Goal: Find specific page/section: Find specific page/section

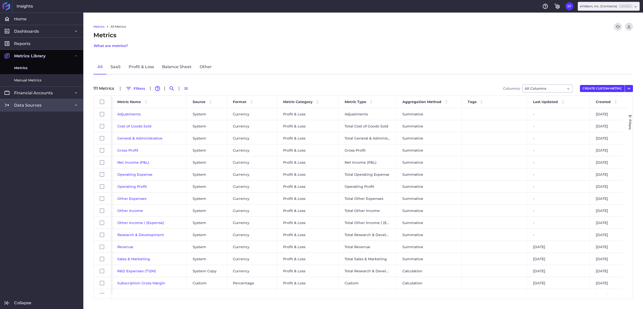
click at [26, 104] on span "Data Sources" at bounding box center [27, 104] width 27 height 5
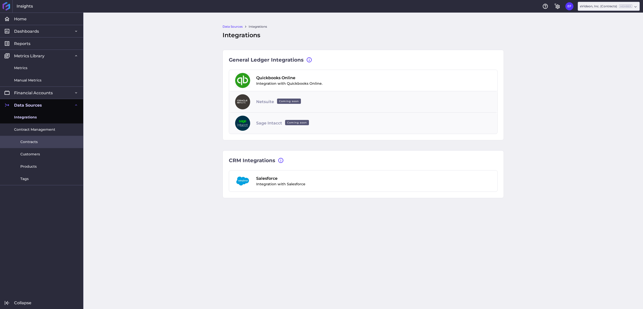
click at [35, 143] on span "Contracts" at bounding box center [28, 141] width 17 height 5
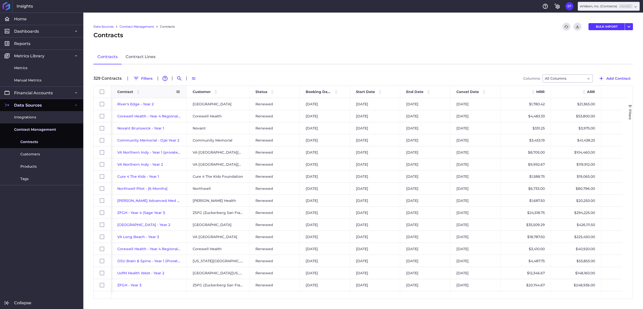
click at [158, 95] on div "Contract" at bounding box center [146, 92] width 59 height 10
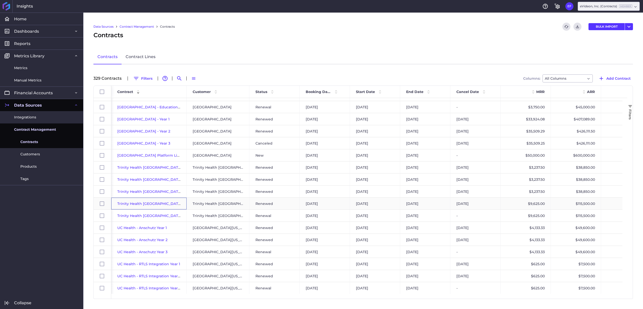
click at [165, 205] on span "Trinity Health [GEOGRAPHIC_DATA] - Year 4" at bounding box center [156, 203] width 79 height 5
